Goal: Navigation & Orientation: Find specific page/section

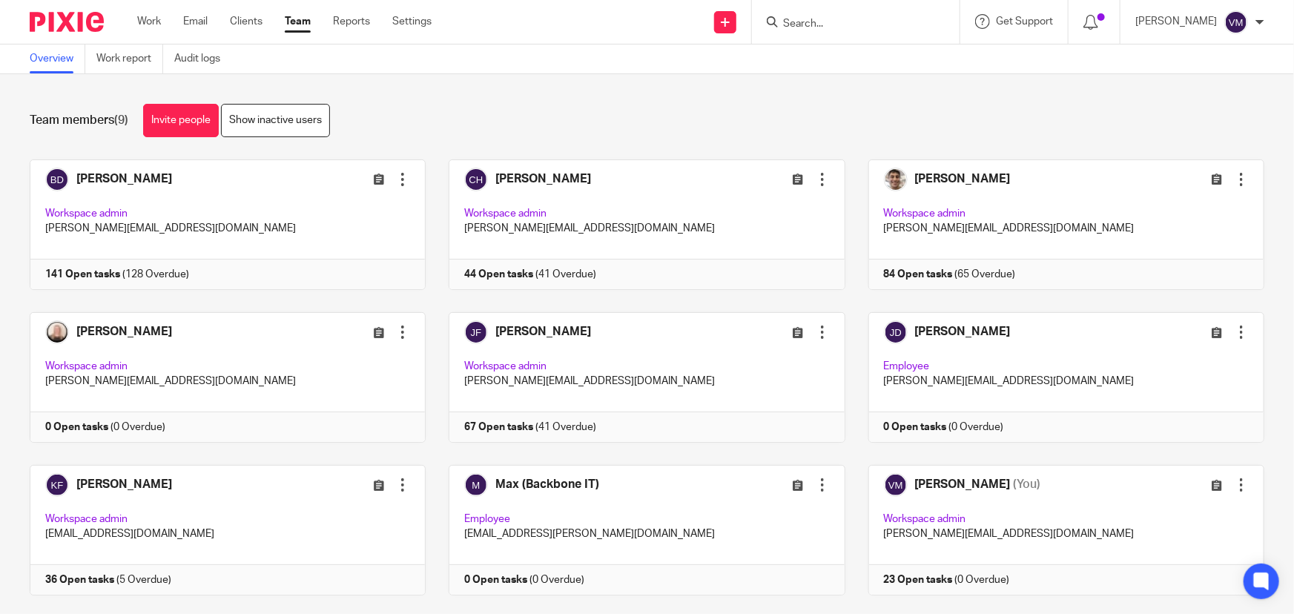
click at [294, 21] on link "Team" at bounding box center [298, 21] width 26 height 15
click at [205, 53] on link "Audit logs" at bounding box center [202, 58] width 57 height 29
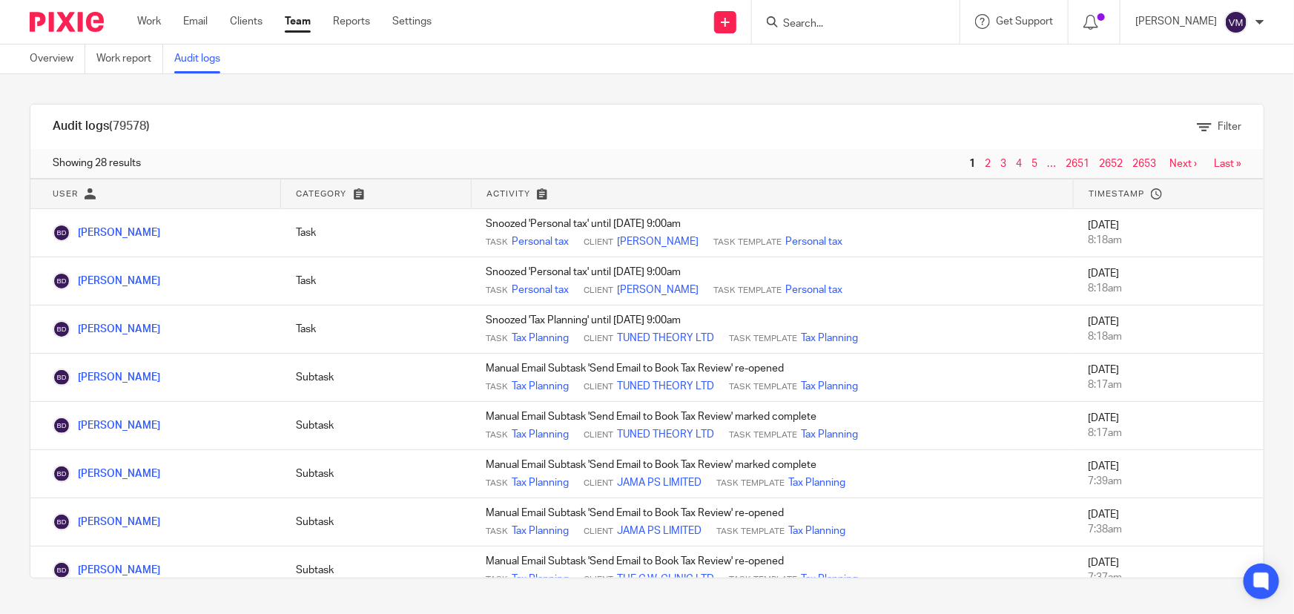
click at [300, 17] on link "Team" at bounding box center [298, 21] width 26 height 15
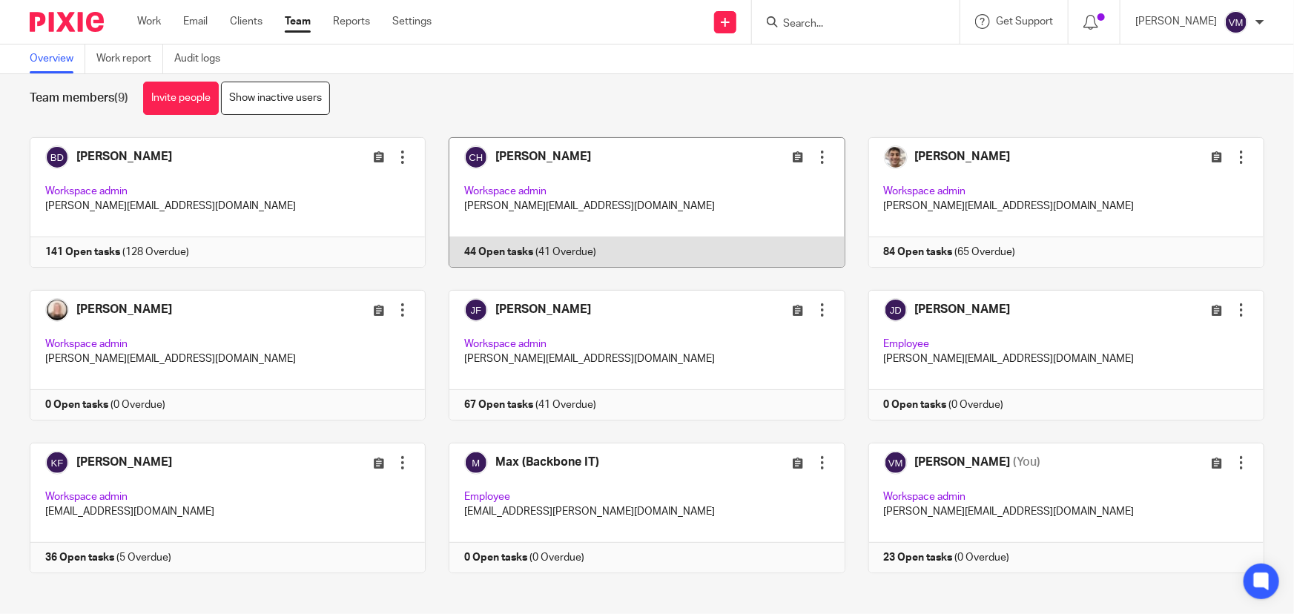
scroll to position [32, 0]
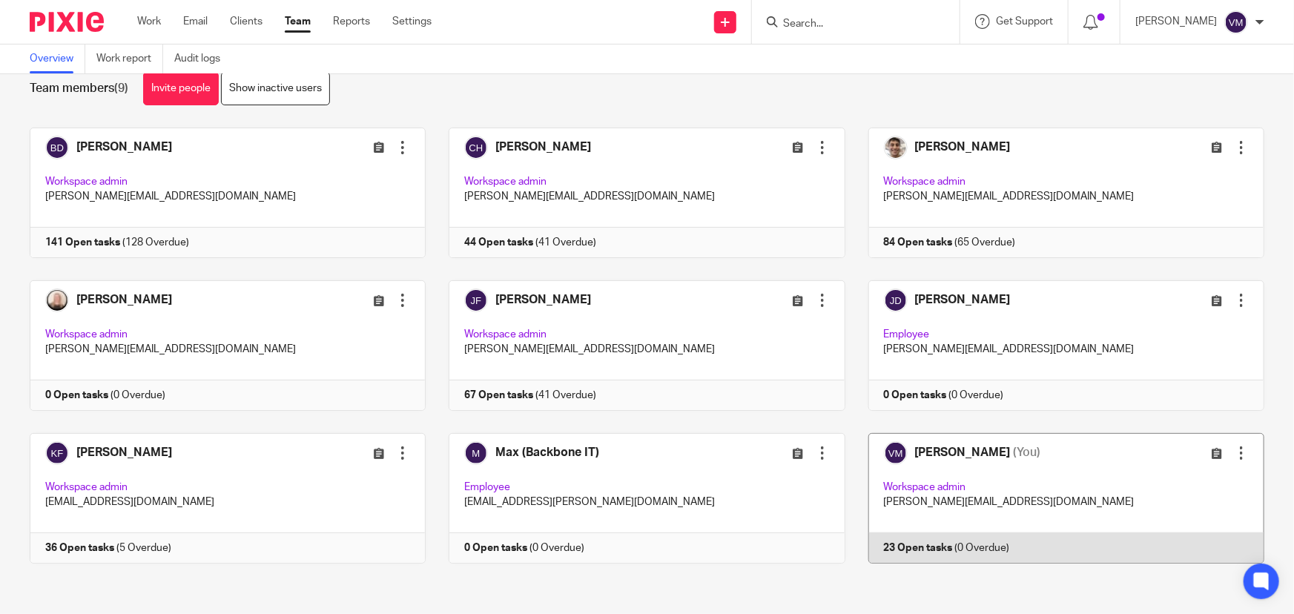
click at [942, 540] on link at bounding box center [1054, 498] width 419 height 130
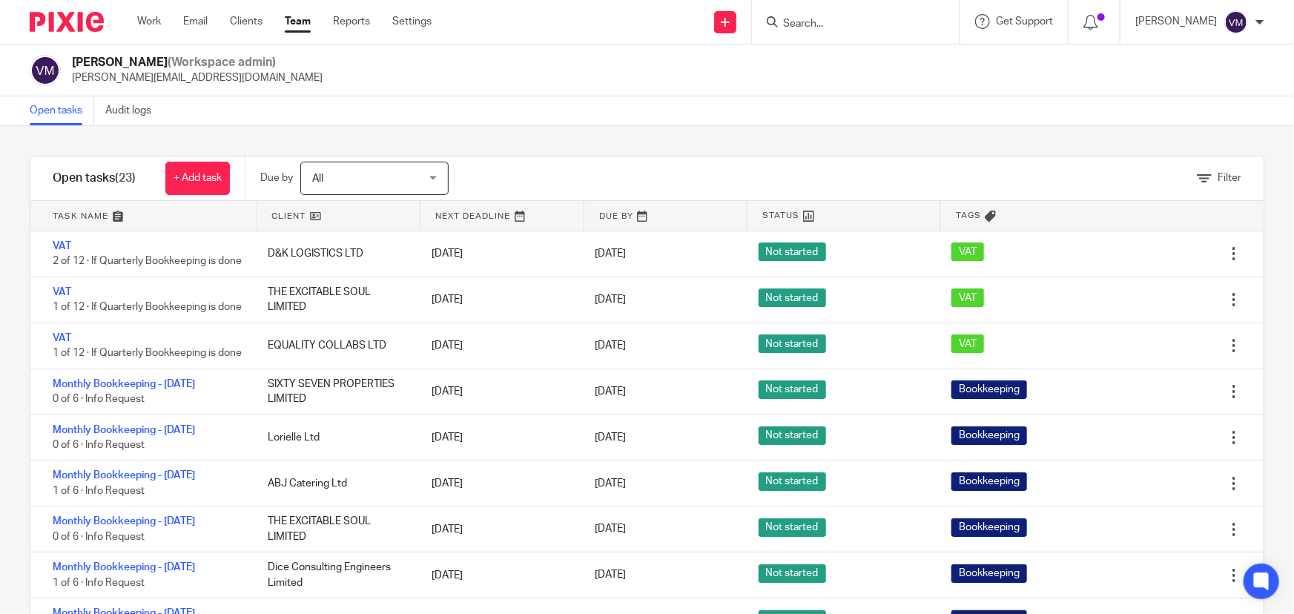
click at [302, 16] on link "Team" at bounding box center [298, 21] width 26 height 15
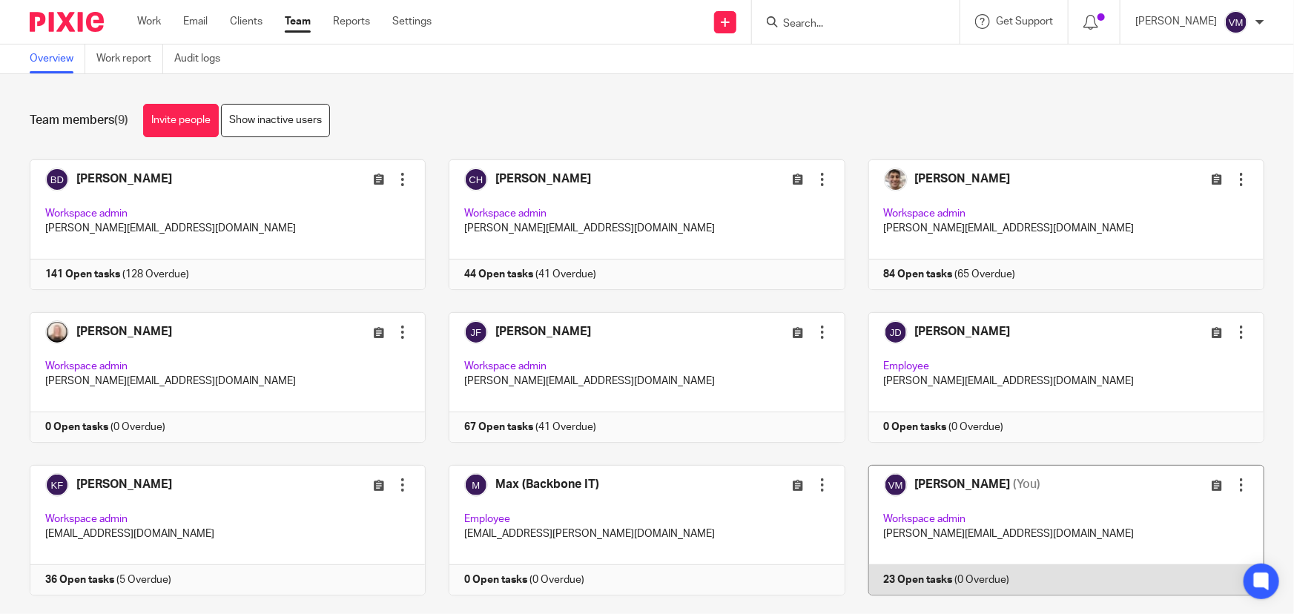
click at [936, 572] on link at bounding box center [1054, 530] width 419 height 130
